Goal: Task Accomplishment & Management: Manage account settings

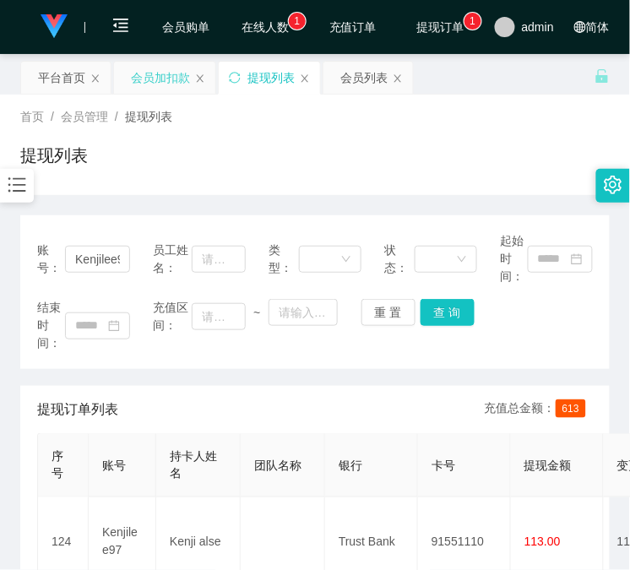
click at [133, 73] on div "会员加扣款" at bounding box center [160, 78] width 59 height 32
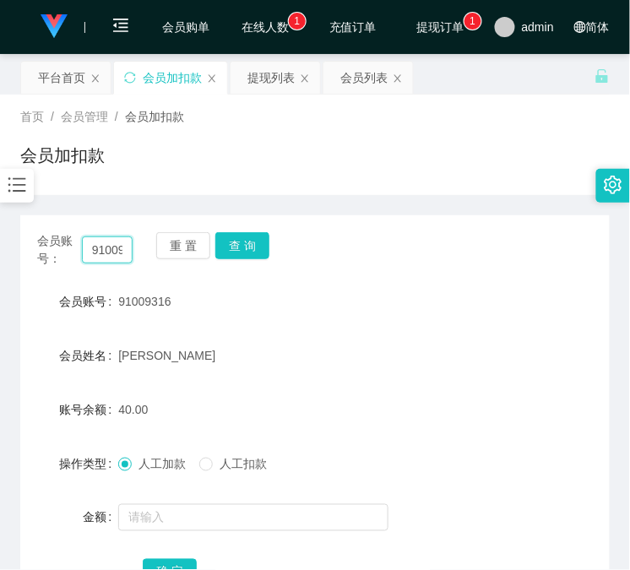
click at [116, 250] on input "91009316" at bounding box center [107, 250] width 51 height 27
paste input "Kenjilee97"
type input "Kenjilee97"
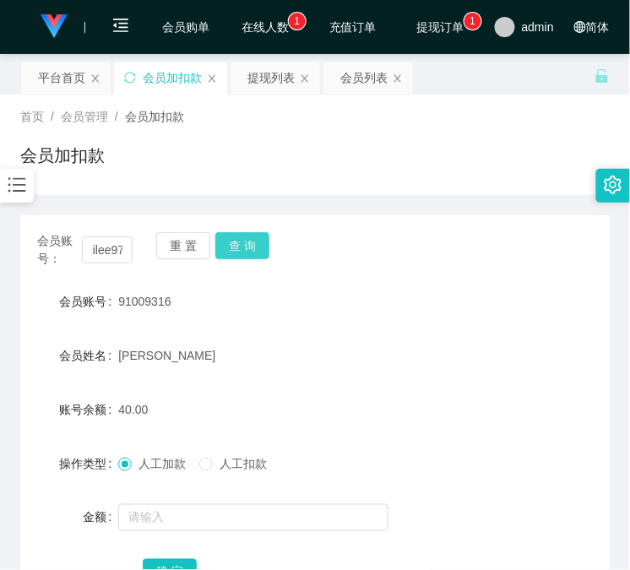
scroll to position [0, 0]
click at [249, 239] on button "查 询" at bounding box center [242, 245] width 54 height 27
click at [249, 239] on div "会员账号： Kenjilee97 重 置 查 询" at bounding box center [315, 249] width 590 height 35
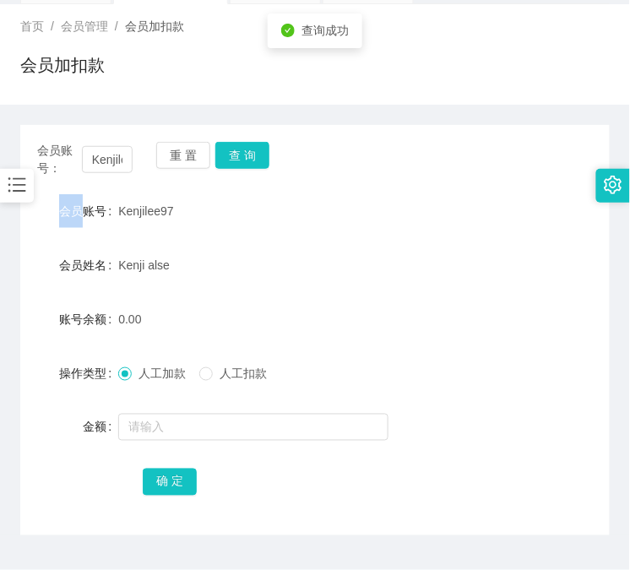
scroll to position [133, 0]
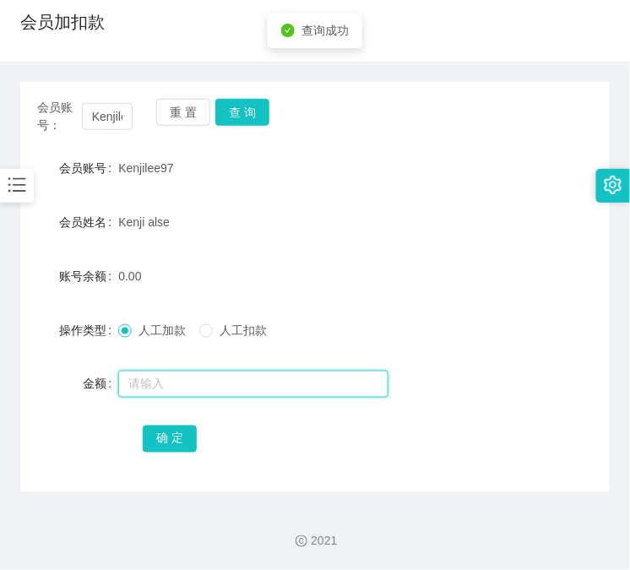
click at [179, 378] on input "text" at bounding box center [253, 384] width 270 height 27
type input "15"
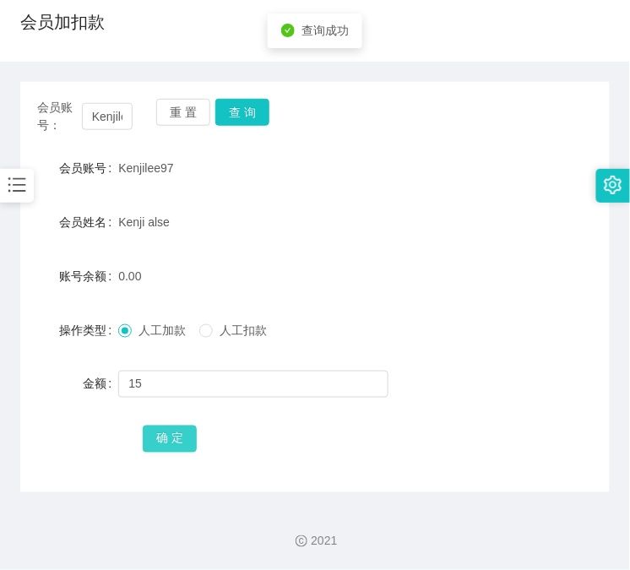
click at [167, 428] on button "确 定" at bounding box center [170, 439] width 54 height 27
click at [107, 114] on input "Kenjilee97" at bounding box center [107, 116] width 51 height 27
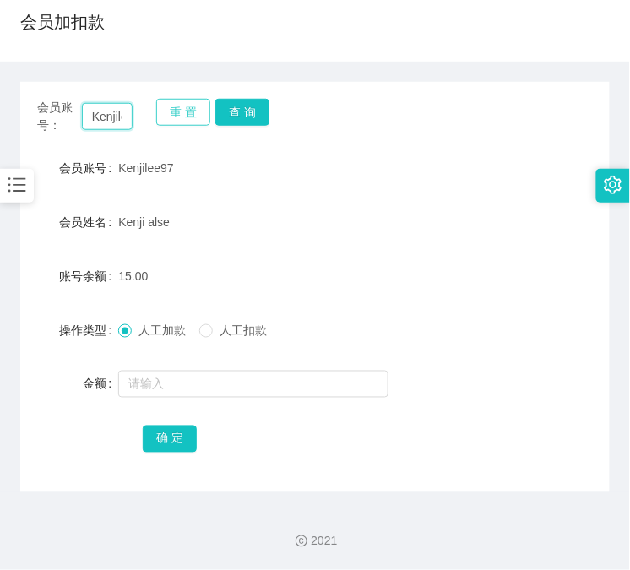
paste input "91009316"
type input "91009316"
click at [242, 114] on button "查 询" at bounding box center [242, 112] width 54 height 27
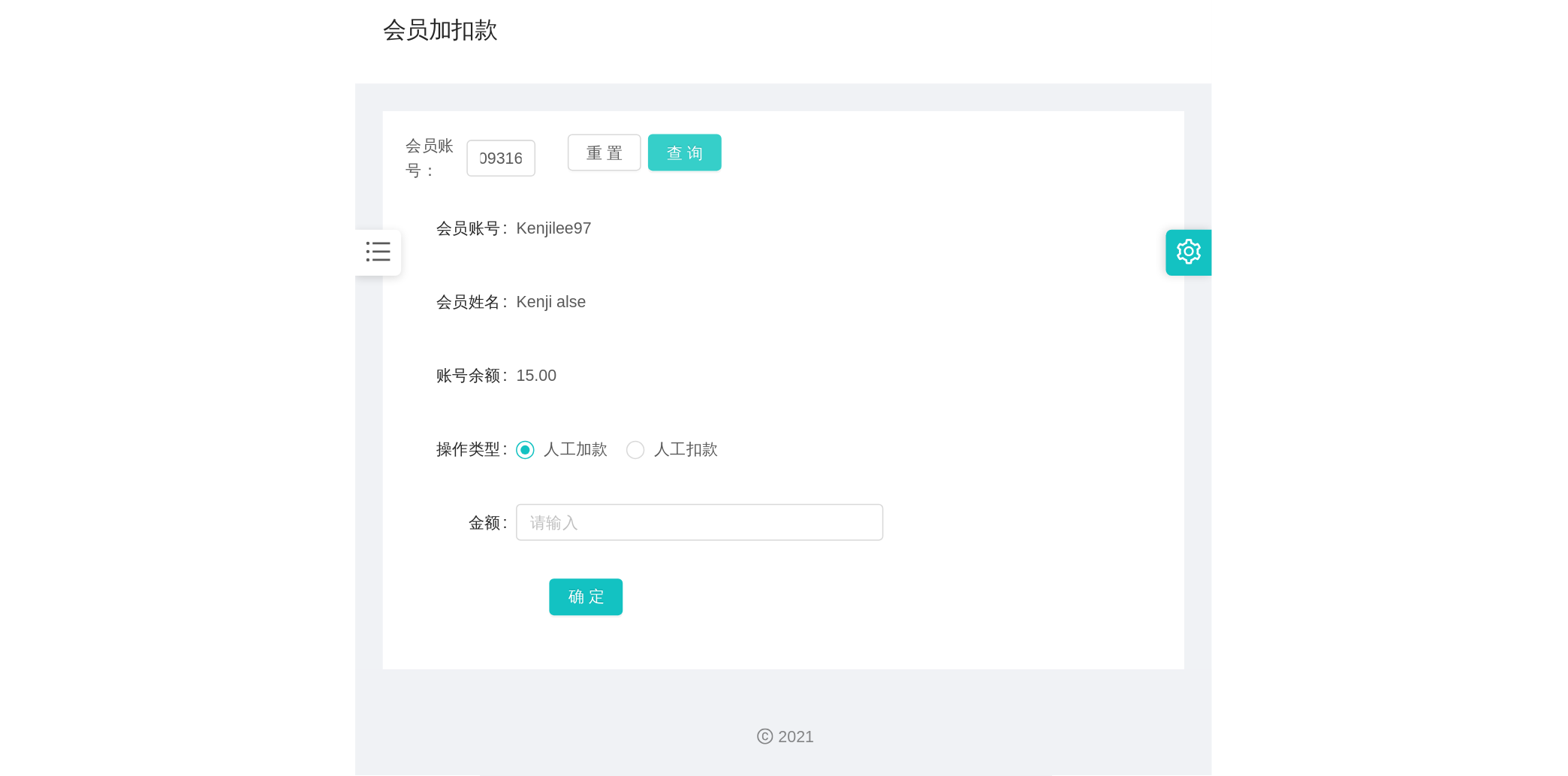
scroll to position [0, 0]
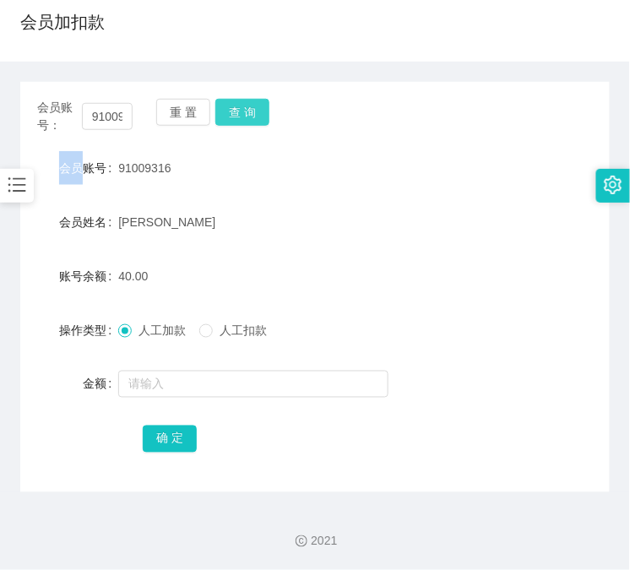
click at [242, 114] on div "重 置 查 询" at bounding box center [203, 116] width 95 height 35
click at [242, 114] on button "查 询" at bounding box center [242, 112] width 54 height 27
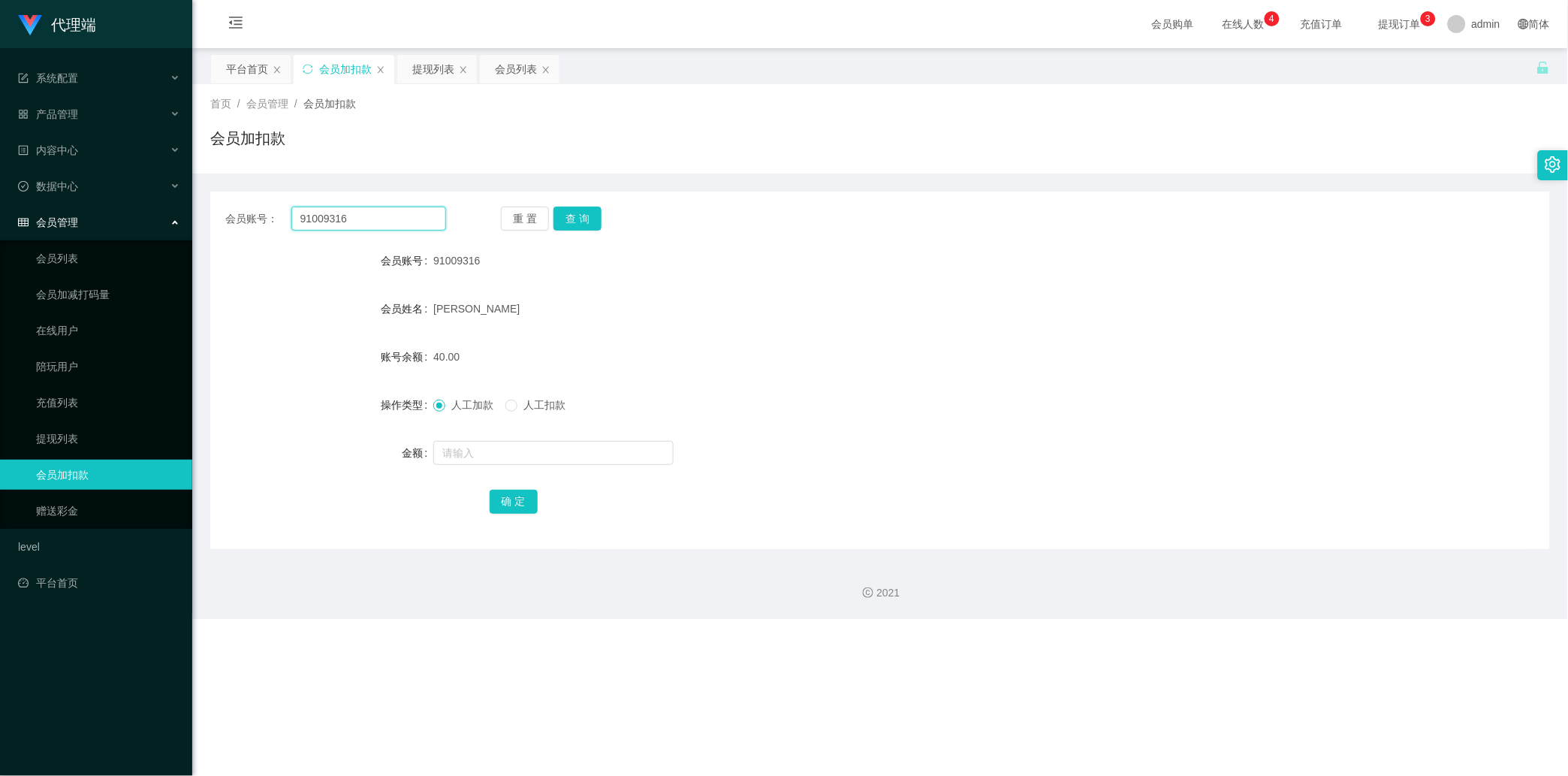
click at [377, 224] on input "91009316" at bounding box center [369, 218] width 155 height 24
paste input "81730258"
type input "81730258"
click at [559, 220] on button "查 询" at bounding box center [578, 218] width 48 height 24
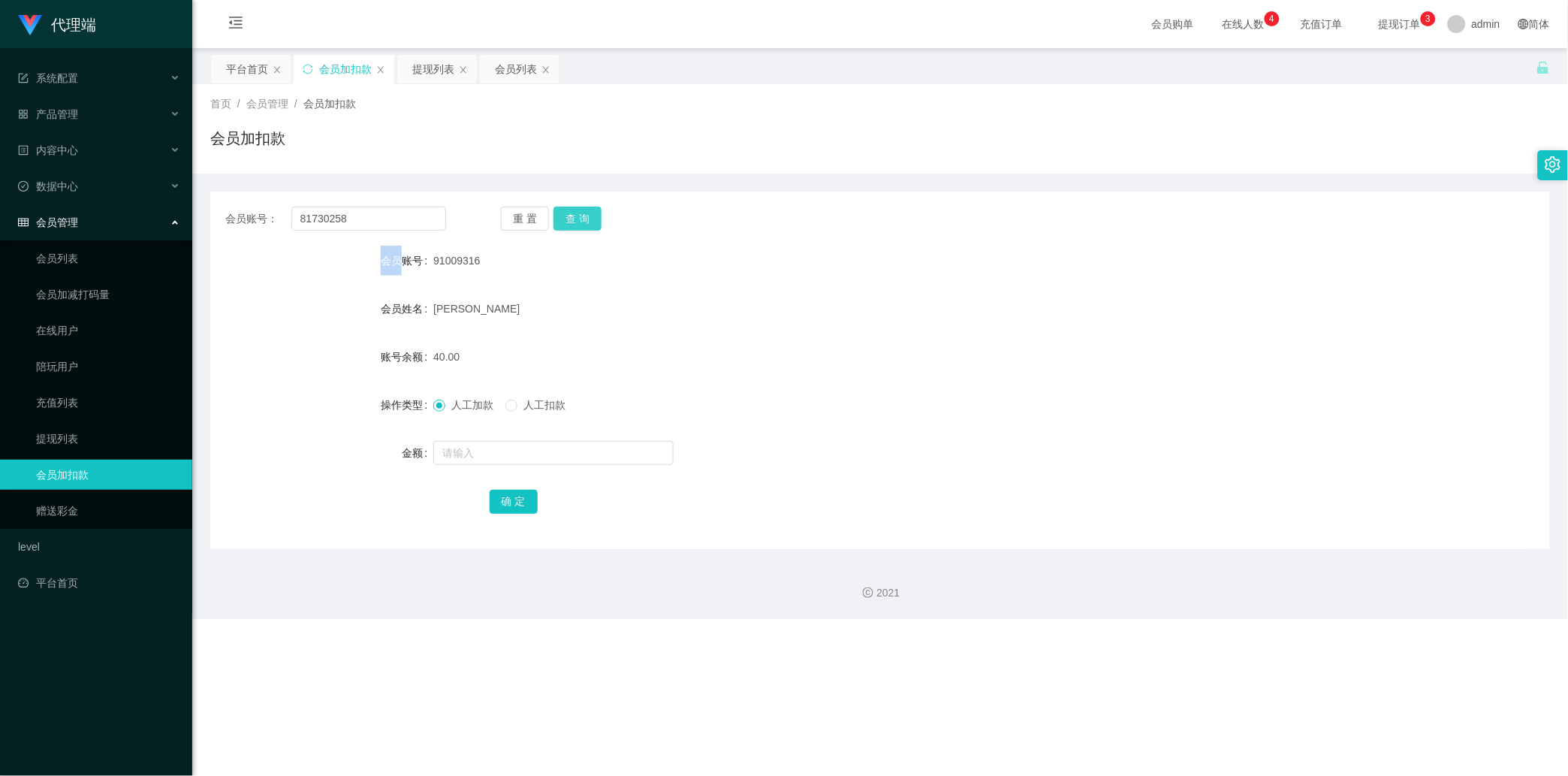
click at [559, 220] on div "重 置 查 询" at bounding box center [611, 218] width 220 height 24
click at [530, 459] on input "text" at bounding box center [553, 452] width 240 height 24
type input "88"
drag, startPoint x: 512, startPoint y: 508, endPoint x: 519, endPoint y: 493, distance: 16.6
click at [512, 506] on button "确 定" at bounding box center [514, 501] width 48 height 24
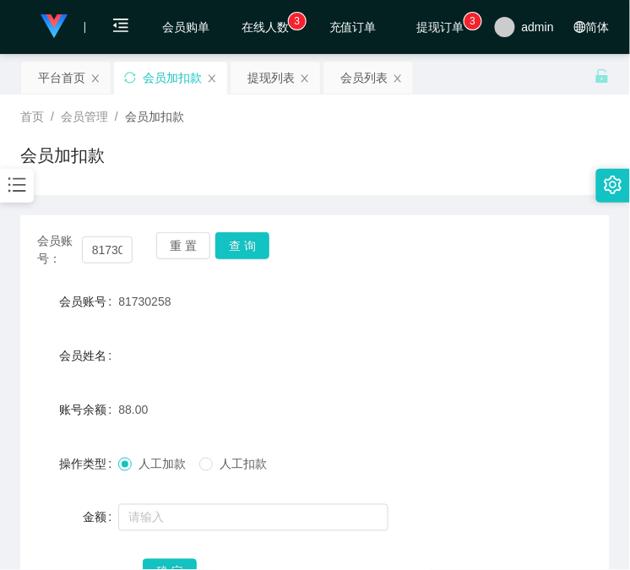
click at [461, 450] on div "操作类型 人工加款 人工扣款" at bounding box center [315, 464] width 590 height 34
click at [265, 242] on button "查 询" at bounding box center [242, 245] width 54 height 27
click at [265, 242] on div "会员账号： 81730258 重 置 查 询" at bounding box center [315, 249] width 590 height 35
click at [265, 242] on button "查 询" at bounding box center [242, 245] width 54 height 27
click at [579, 429] on form "会员账号 81730258 会员姓名 账号余额 128.00 操作类型 人工加款 人工扣款 金额 确 定" at bounding box center [315, 437] width 590 height 304
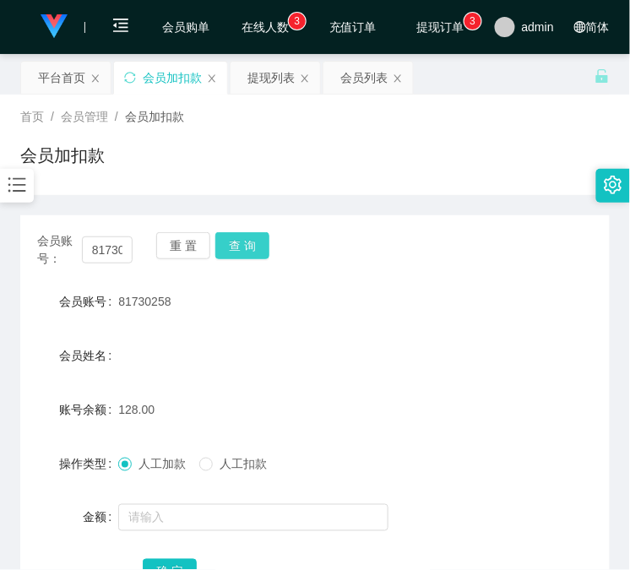
click at [256, 237] on button "查 询" at bounding box center [242, 245] width 54 height 27
click at [459, 222] on div "会员账号： 81730258 重 置 查 询 会员账号 81730258 会员姓名 账号余额 128.00 操作类型 人工加款 人工扣款 金额 确 定" at bounding box center [315, 420] width 590 height 411
click at [233, 243] on button "查 询" at bounding box center [242, 245] width 54 height 27
drag, startPoint x: 554, startPoint y: 452, endPoint x: 530, endPoint y: 428, distance: 33.4
click at [554, 452] on div "操作类型 人工加款 人工扣款" at bounding box center [315, 464] width 590 height 34
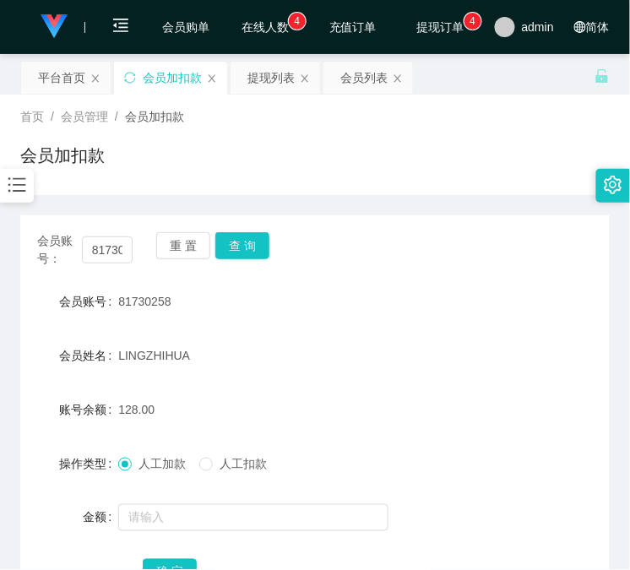
click at [266, 81] on div "提现列表" at bounding box center [270, 78] width 47 height 32
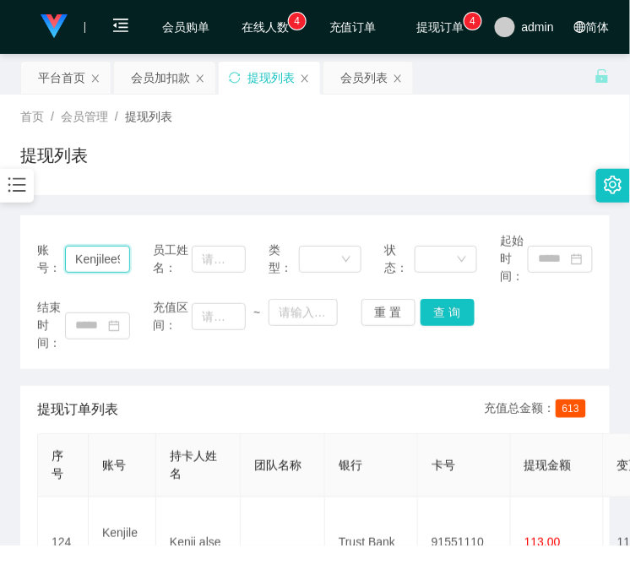
drag, startPoint x: 122, startPoint y: 258, endPoint x: 106, endPoint y: 258, distance: 16.0
click at [122, 258] on input "Kenjilee97" at bounding box center [97, 259] width 65 height 27
click at [106, 258] on input "Kenjilee97" at bounding box center [97, 259] width 65 height 27
paste input "81730258"
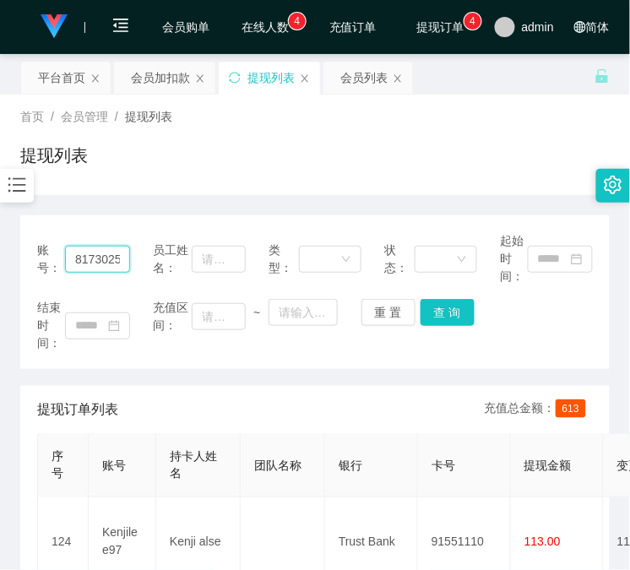
scroll to position [0, 7]
type input "81730258"
click at [460, 323] on button "查 询" at bounding box center [448, 312] width 54 height 27
click at [460, 323] on div "结束时间： 充值区间： ~ 重 置 查 询" at bounding box center [315, 325] width 556 height 53
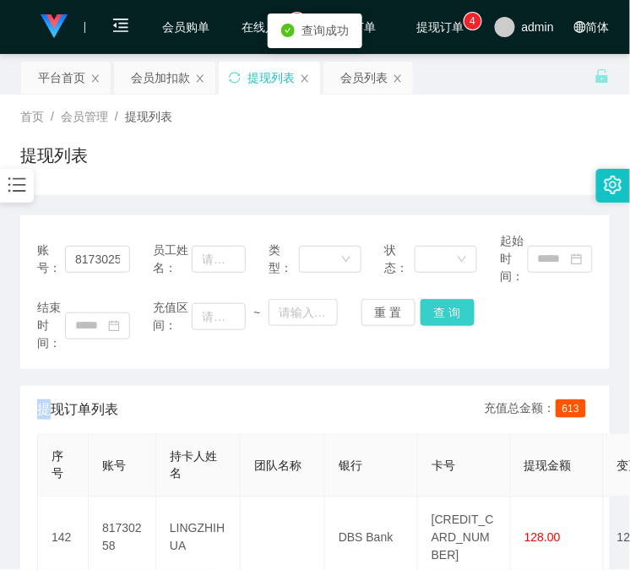
click at [460, 323] on button "查 询" at bounding box center [448, 312] width 54 height 27
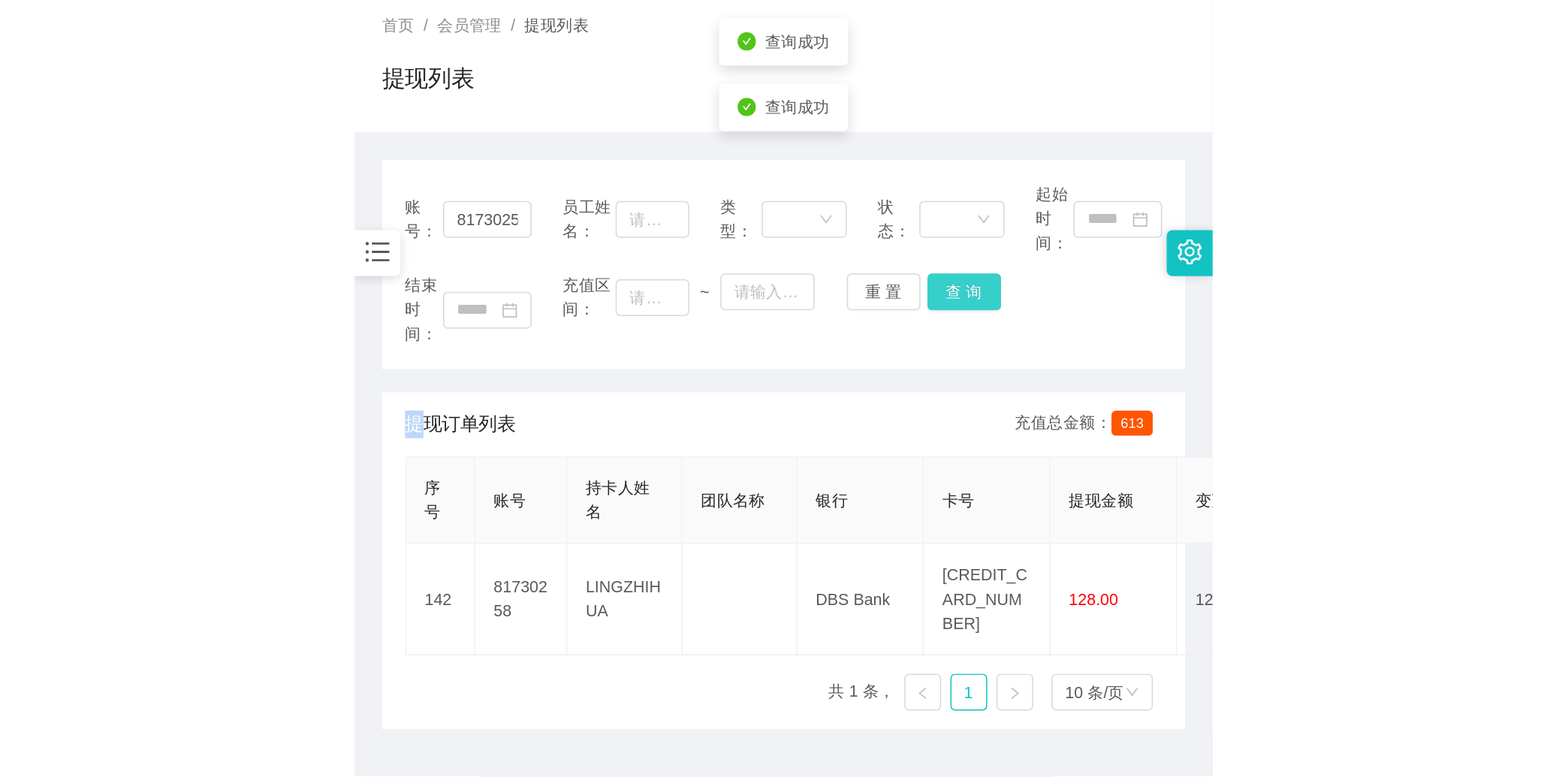
scroll to position [125, 0]
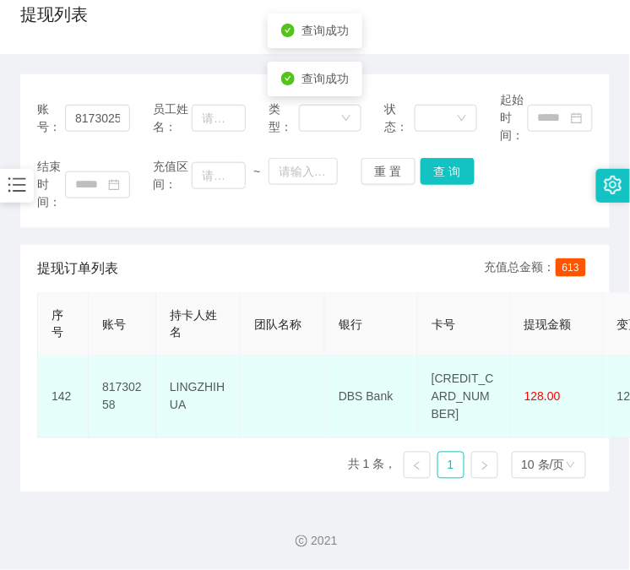
click at [470, 375] on td "[CREDIT_CARD_NUMBER]" at bounding box center [464, 397] width 93 height 82
click at [471, 375] on td "[CREDIT_CARD_NUMBER]" at bounding box center [464, 397] width 93 height 82
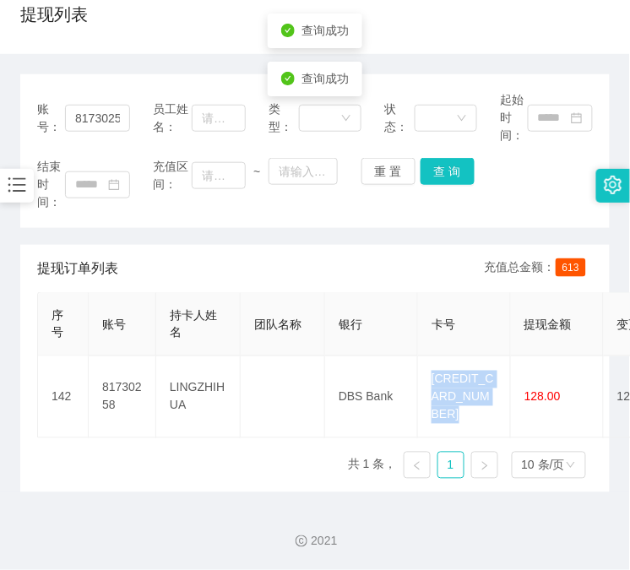
copy td "[CREDIT_CARD_NUMBER]"
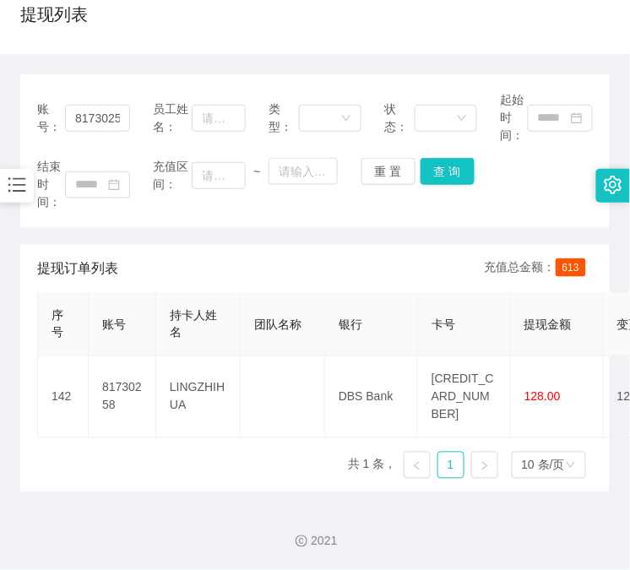
drag, startPoint x: 484, startPoint y: 196, endPoint x: 426, endPoint y: 259, distance: 86.1
click at [486, 196] on div "结束时间： 充值区间： ~ 重 置 查 询" at bounding box center [315, 184] width 556 height 53
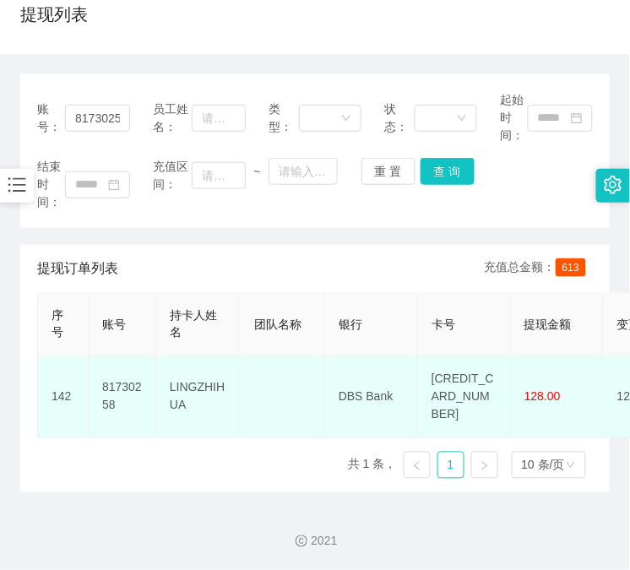
click at [357, 368] on td "DBS Bank" at bounding box center [371, 397] width 93 height 82
click at [350, 368] on td "DBS Bank" at bounding box center [371, 397] width 93 height 82
click at [350, 370] on td "DBS Bank" at bounding box center [371, 397] width 93 height 82
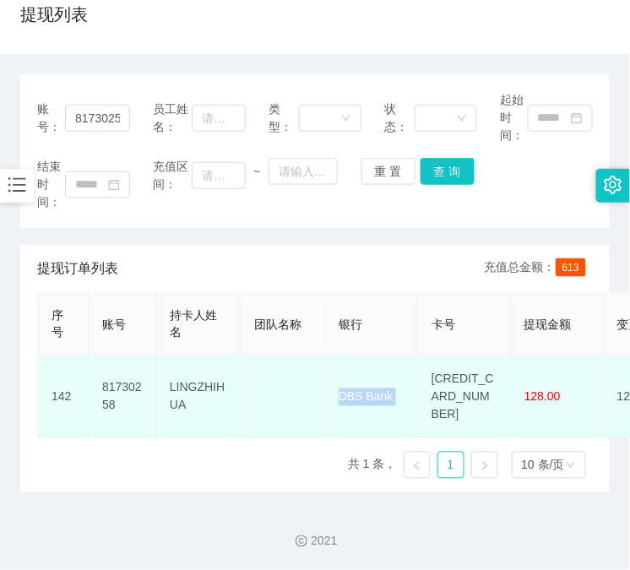
copy td "DBS Bank"
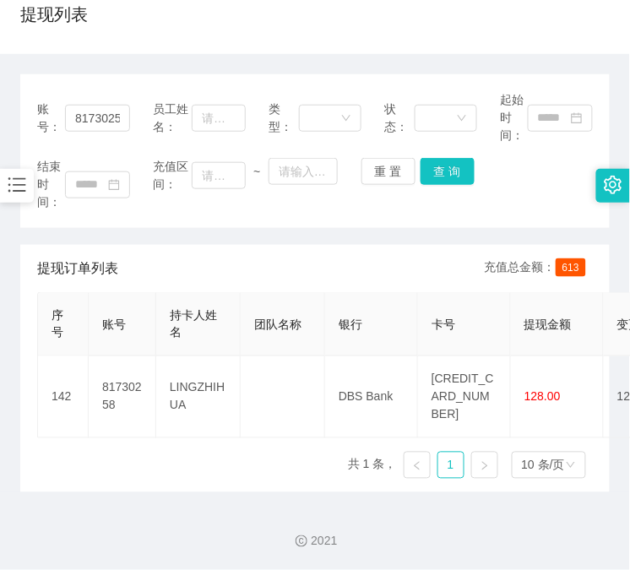
click at [487, 245] on div "提现订单列表 充值总金额： 613" at bounding box center [315, 268] width 556 height 47
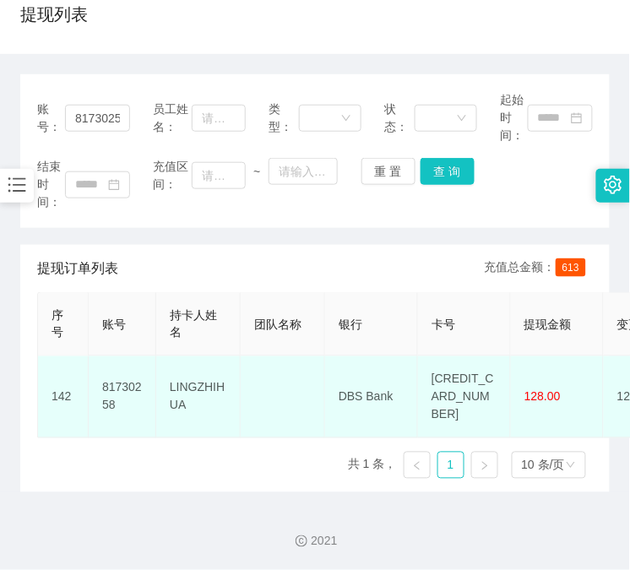
click at [187, 367] on td "LINGZHIHUA" at bounding box center [198, 397] width 84 height 82
copy td "LINGZHIHUA"
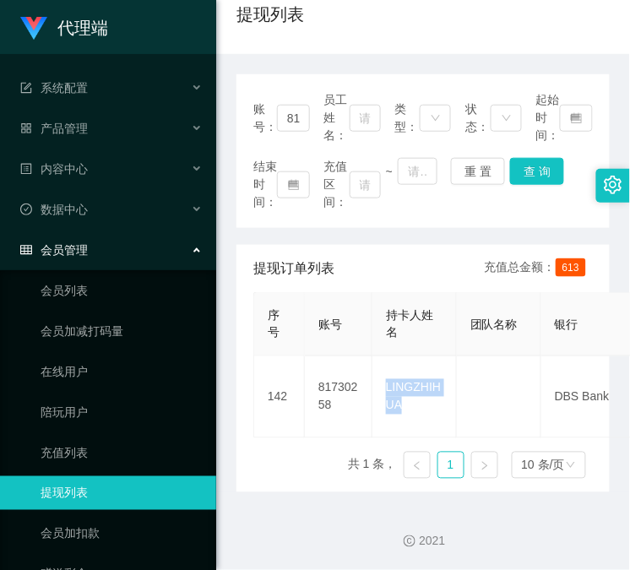
scroll to position [0, 0]
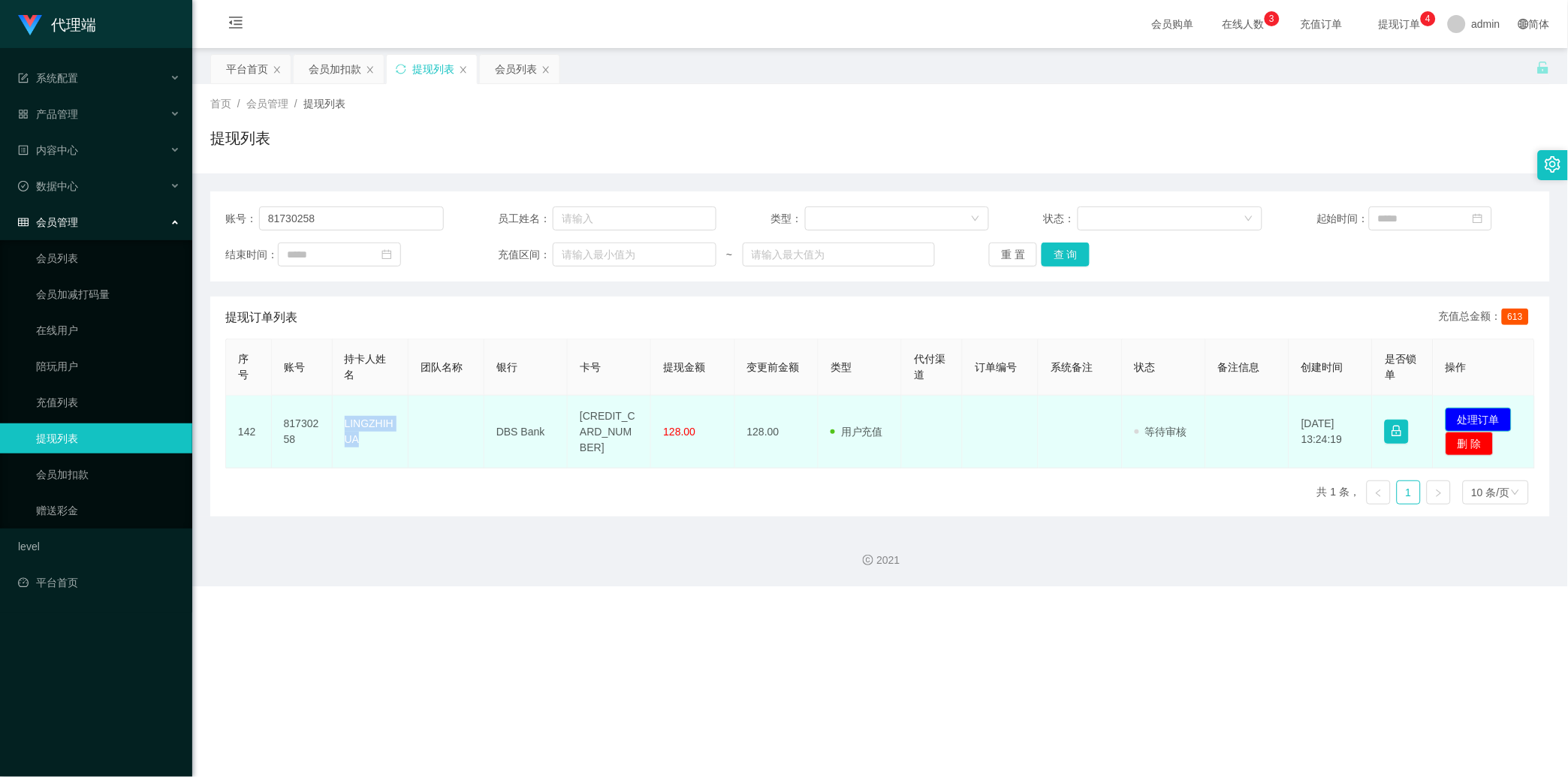
click at [559, 423] on button "处理订单" at bounding box center [1478, 420] width 66 height 24
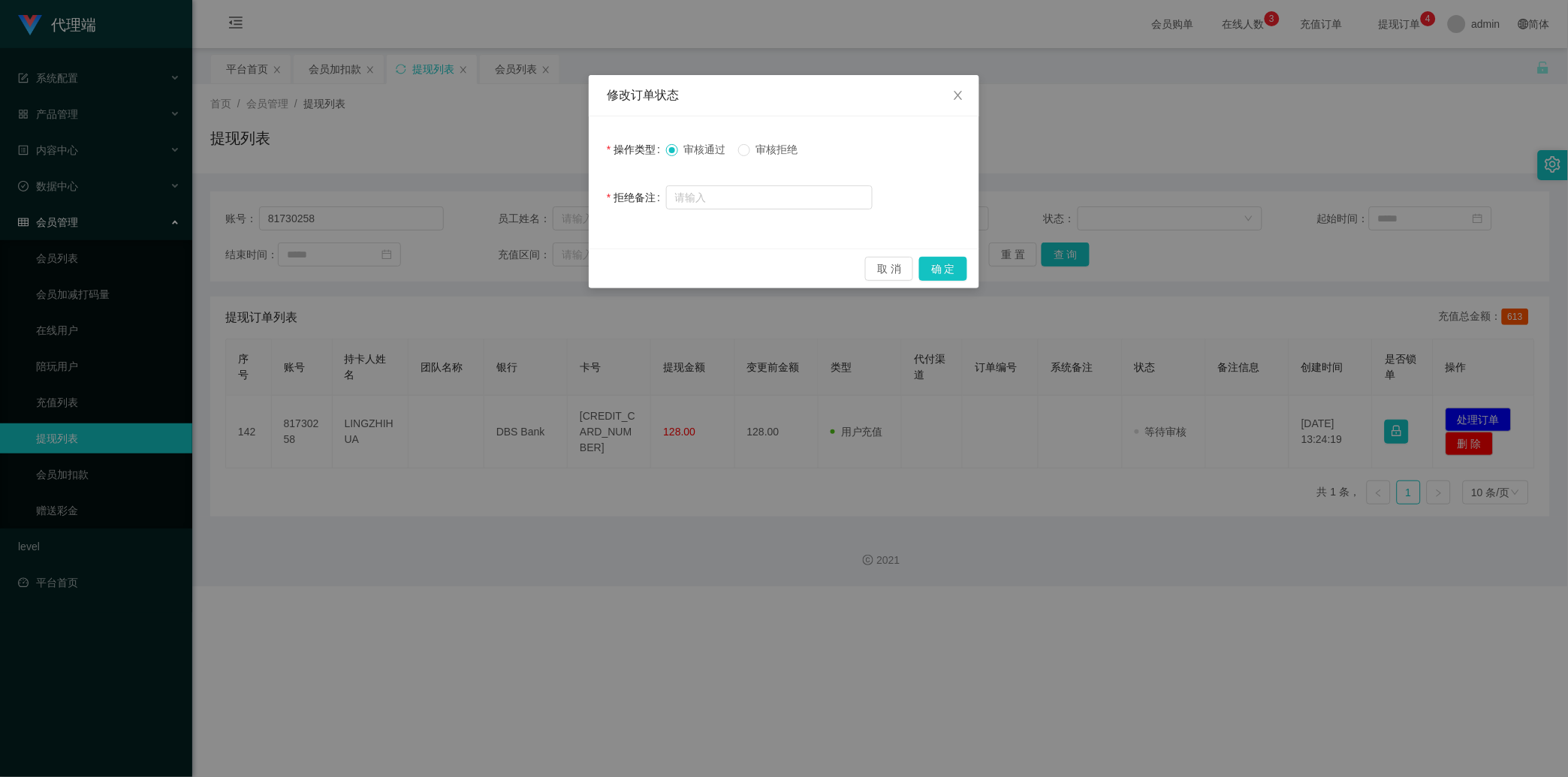
click at [559, 271] on div "修改订单状态 操作类型 审核通过 审核拒绝 拒绝备注 取 消 确 定" at bounding box center [784, 388] width 1568 height 777
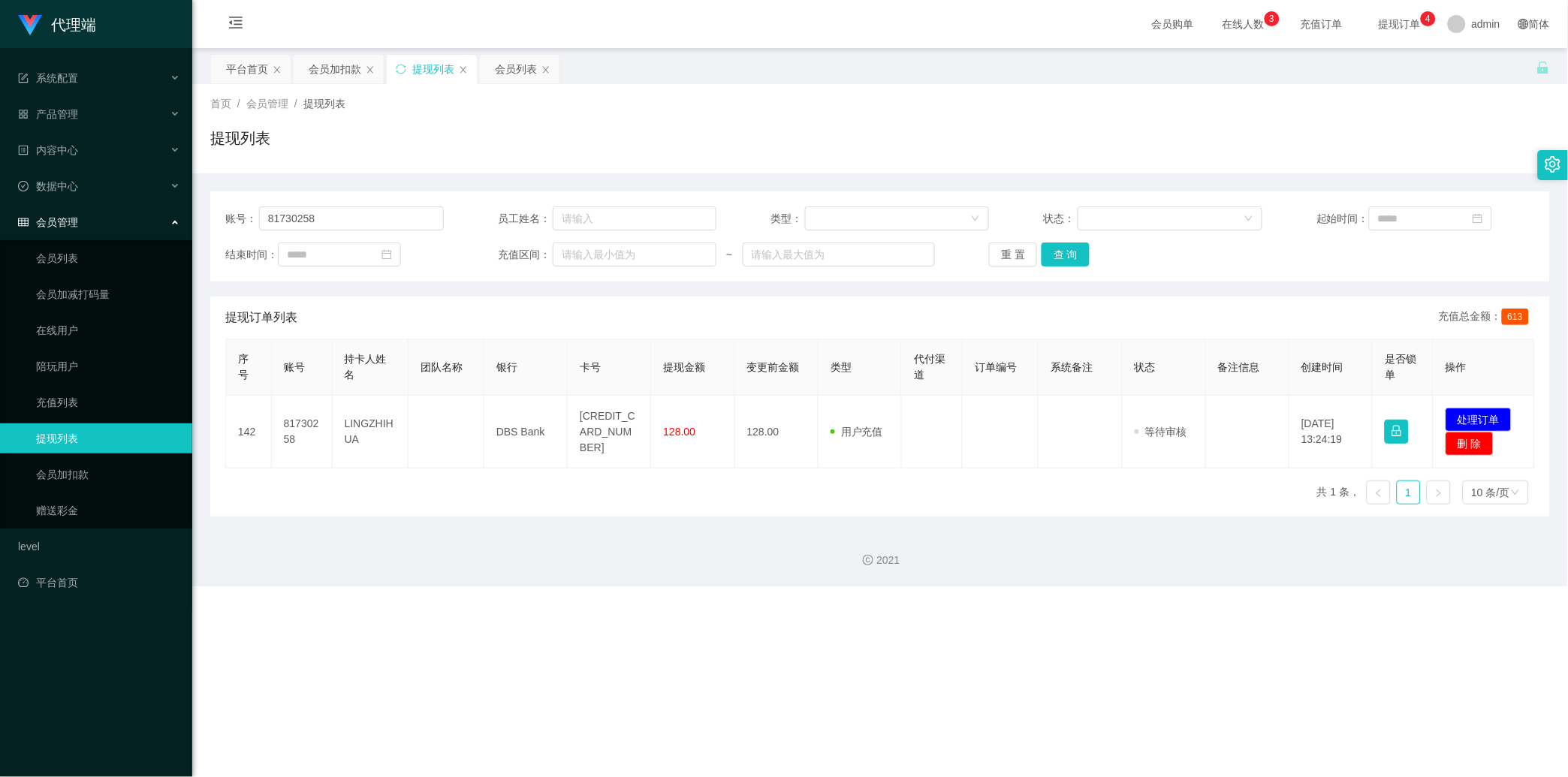
click at [559, 268] on div "代理端 系统配置 产品管理 内容中心 数据中心 会员管理 会员列表 会员加减打码量 在线用户 陪玩用户 充值列表 提现列表 会员加扣款 赠送彩金 level …" at bounding box center [784, 388] width 1568 height 777
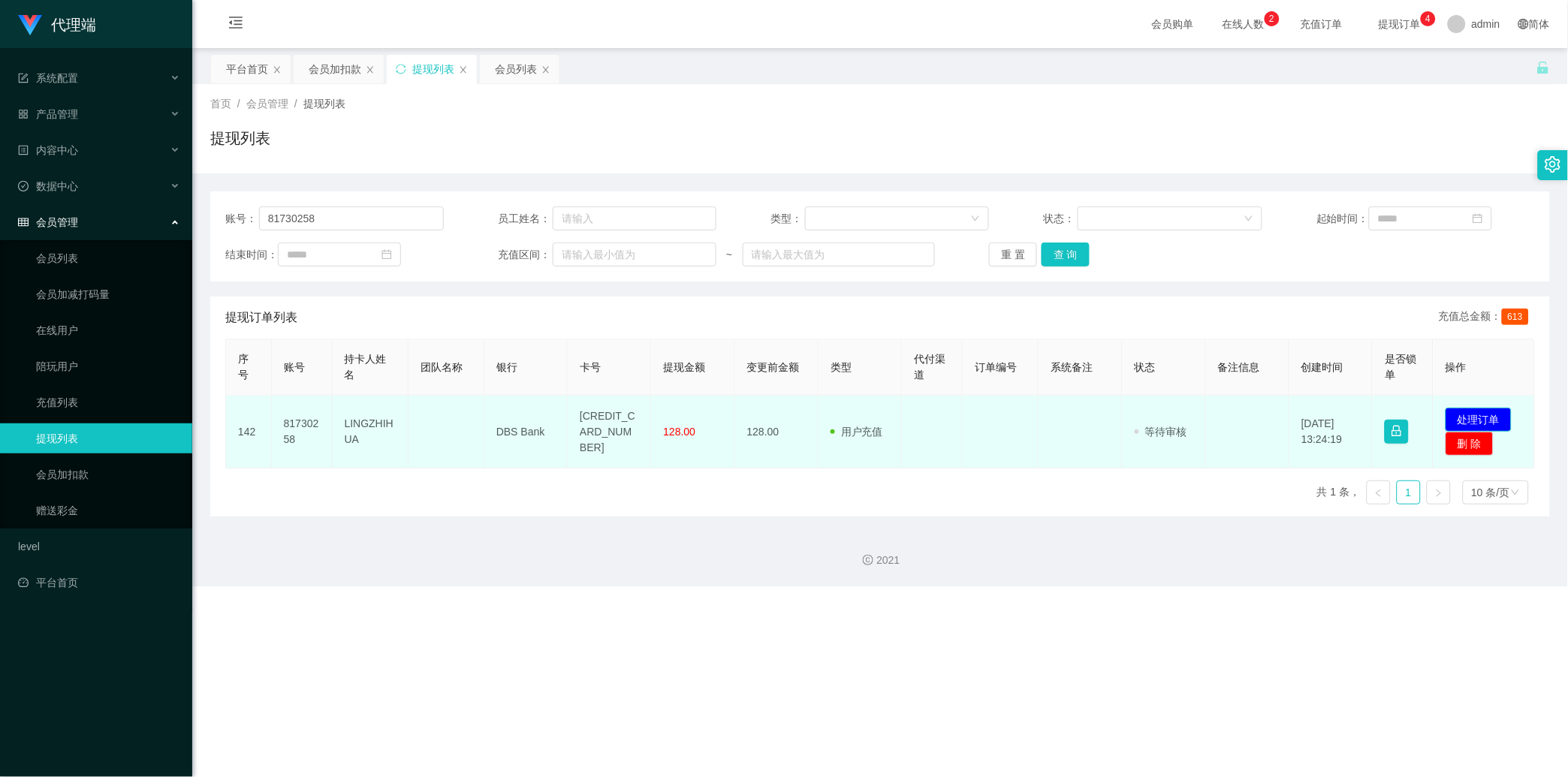
click at [559, 418] on button "处理订单" at bounding box center [1478, 420] width 66 height 24
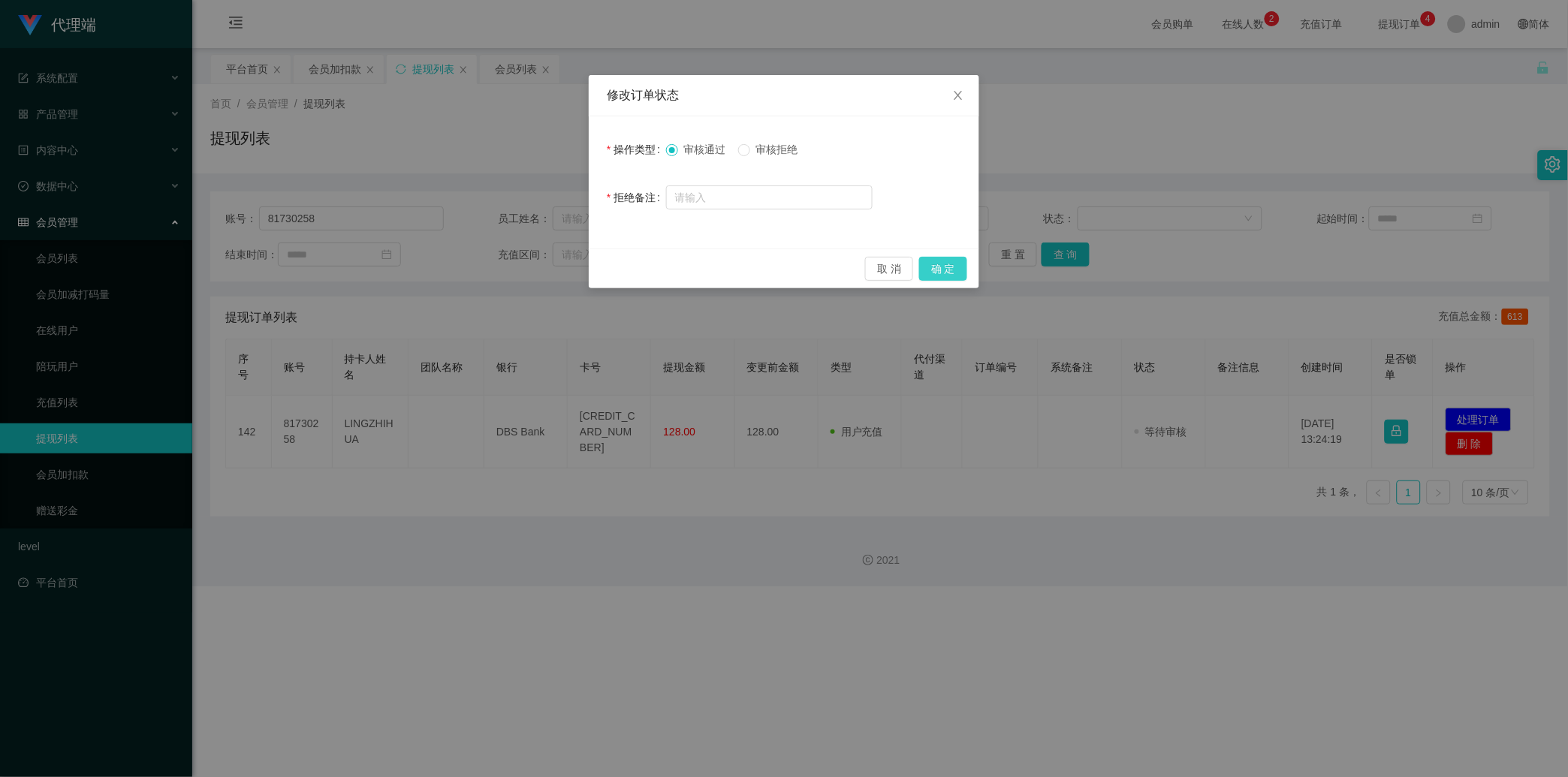
click at [559, 268] on button "确 定" at bounding box center [943, 268] width 48 height 24
